Goal: Connect with others: Connect with others

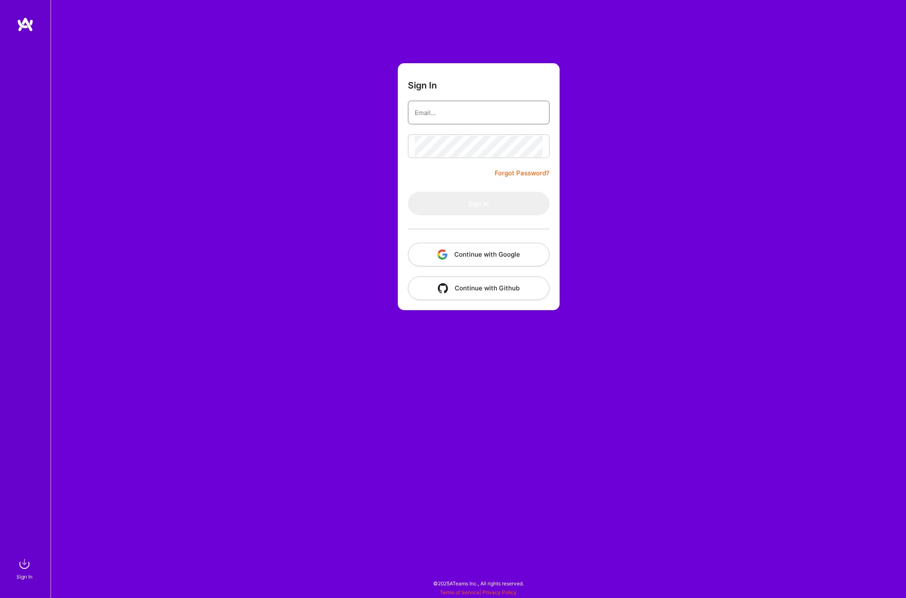
click at [438, 115] on input "email" at bounding box center [479, 113] width 128 height 22
type input "[EMAIL_ADDRESS][DOMAIN_NAME]"
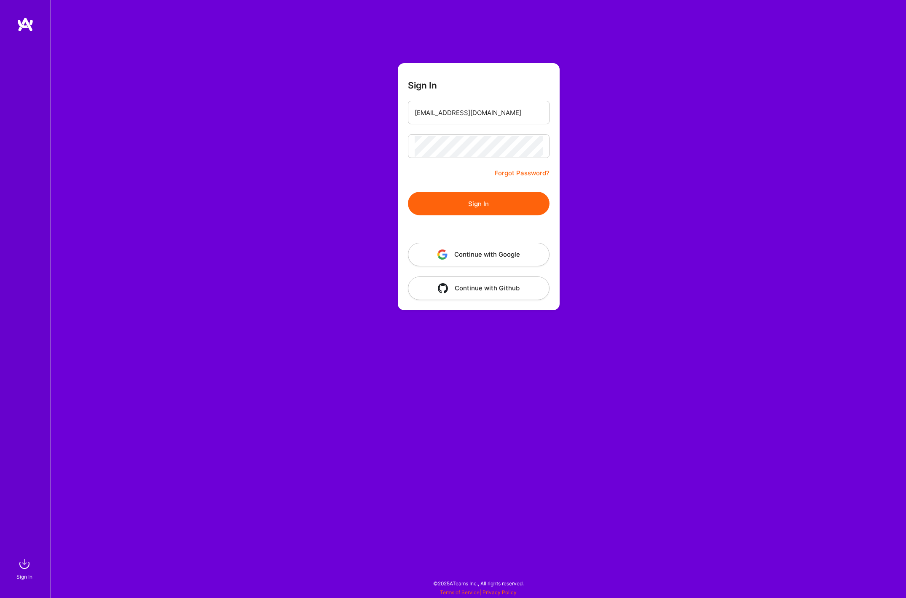
click at [454, 204] on button "Sign In" at bounding box center [479, 204] width 142 height 24
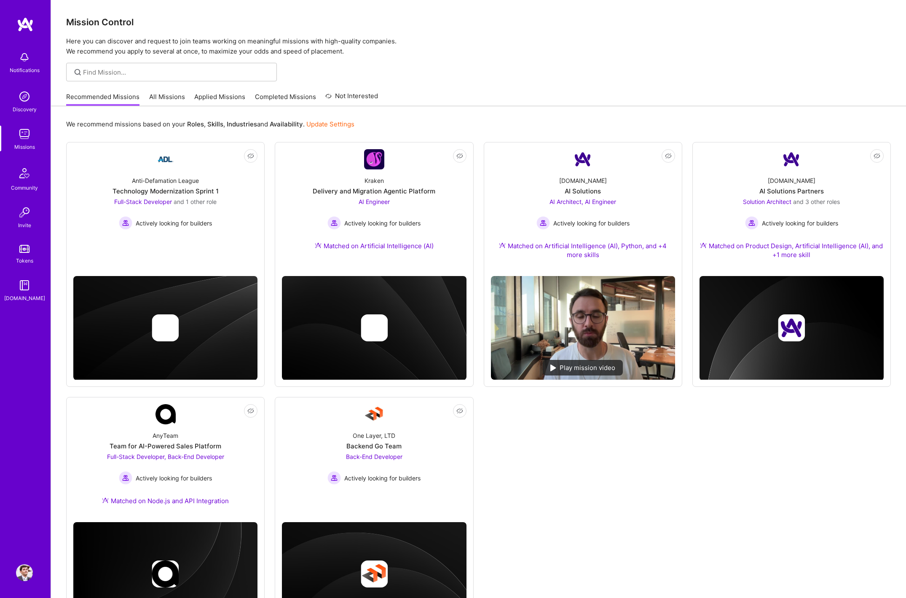
click at [25, 183] on img at bounding box center [24, 173] width 20 height 20
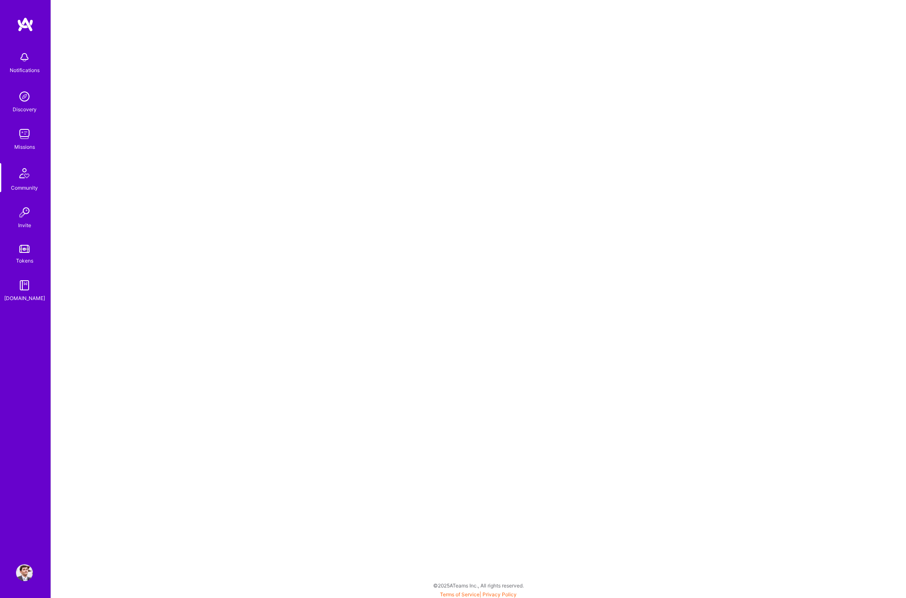
click at [22, 577] on img at bounding box center [24, 573] width 17 height 17
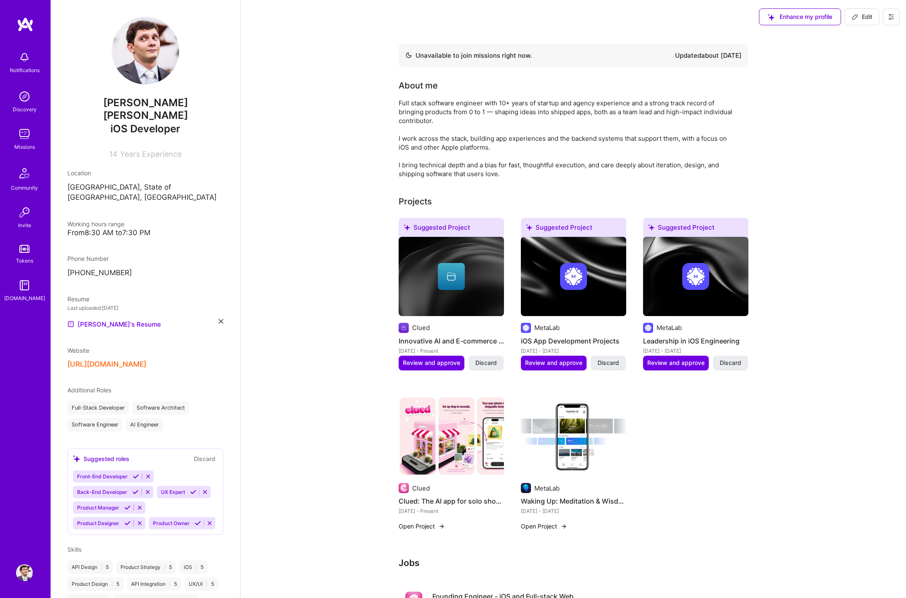
click at [24, 55] on img at bounding box center [24, 57] width 17 height 17
